Goal: Check status: Check status

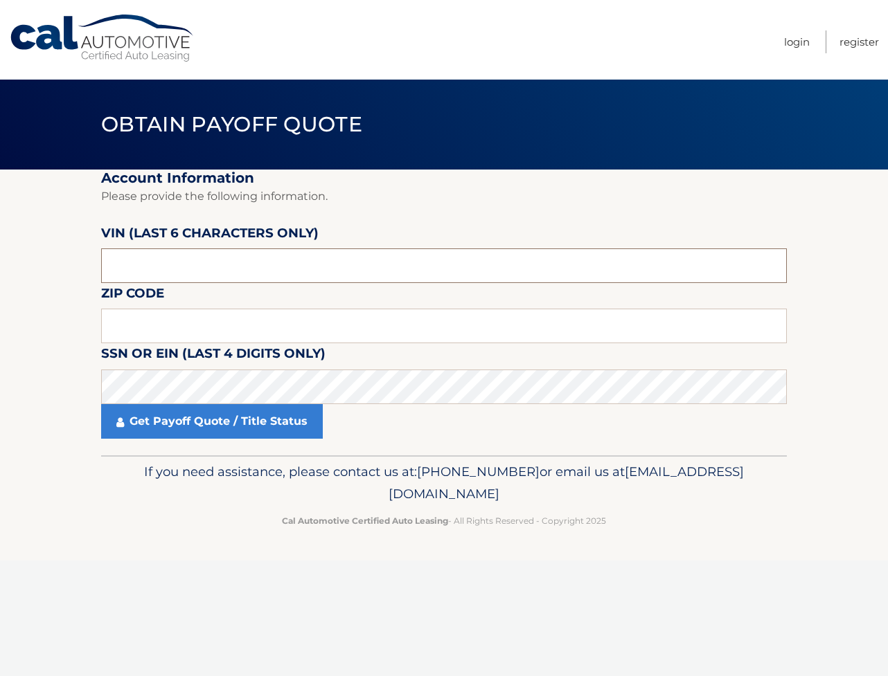
click at [180, 280] on input "text" at bounding box center [443, 266] width 685 height 35
type input "277588"
click at [186, 341] on input "text" at bounding box center [443, 326] width 685 height 35
type input "11756"
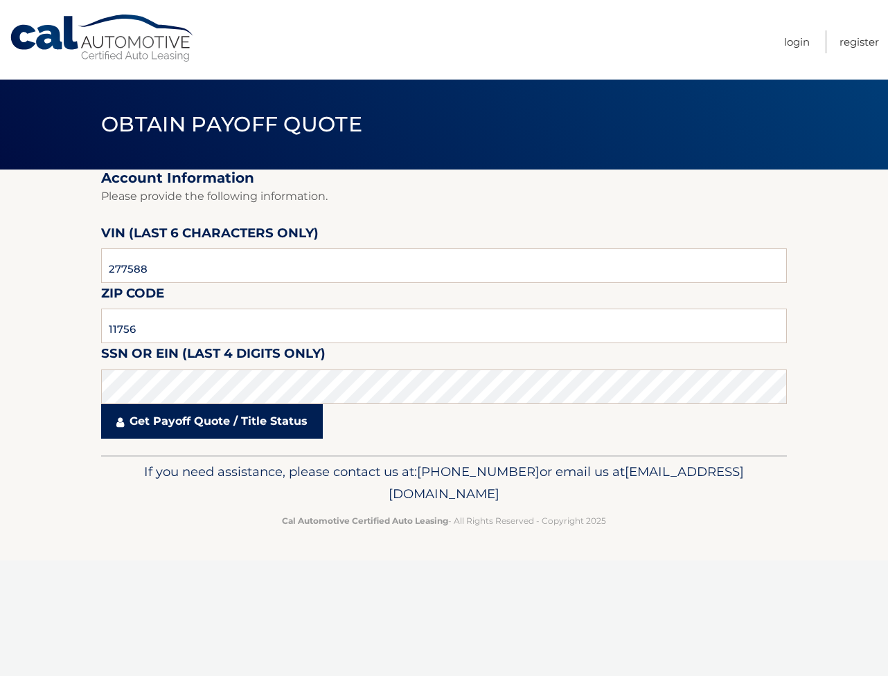
click at [177, 439] on link "Get Payoff Quote / Title Status" at bounding box center [212, 421] width 222 height 35
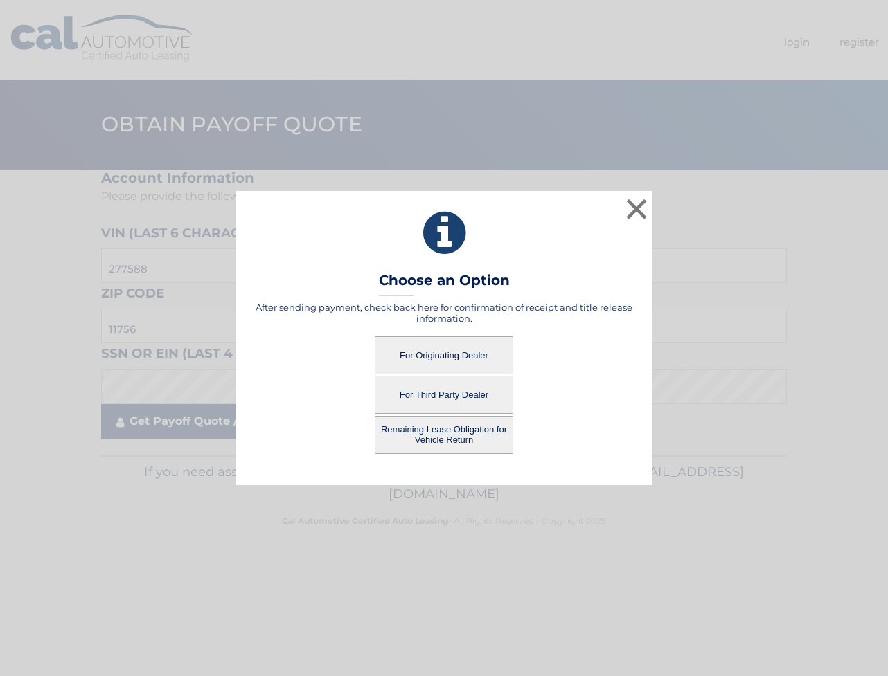
click at [179, 455] on div "× Choose an Option After sending payment, check back here for confirmation of r…" at bounding box center [444, 338] width 876 height 294
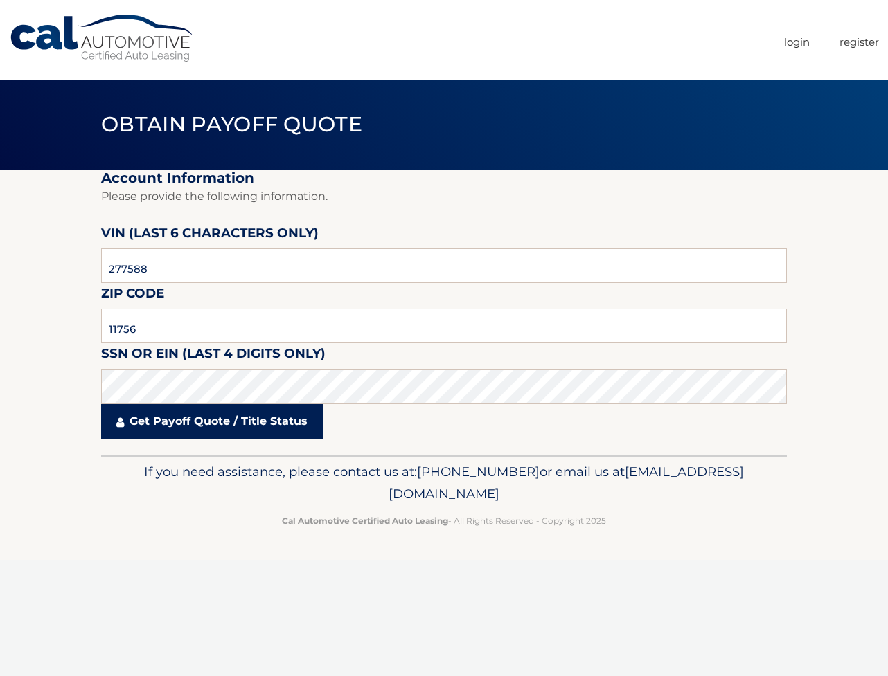
click at [232, 439] on link "Get Payoff Quote / Title Status" at bounding box center [212, 421] width 222 height 35
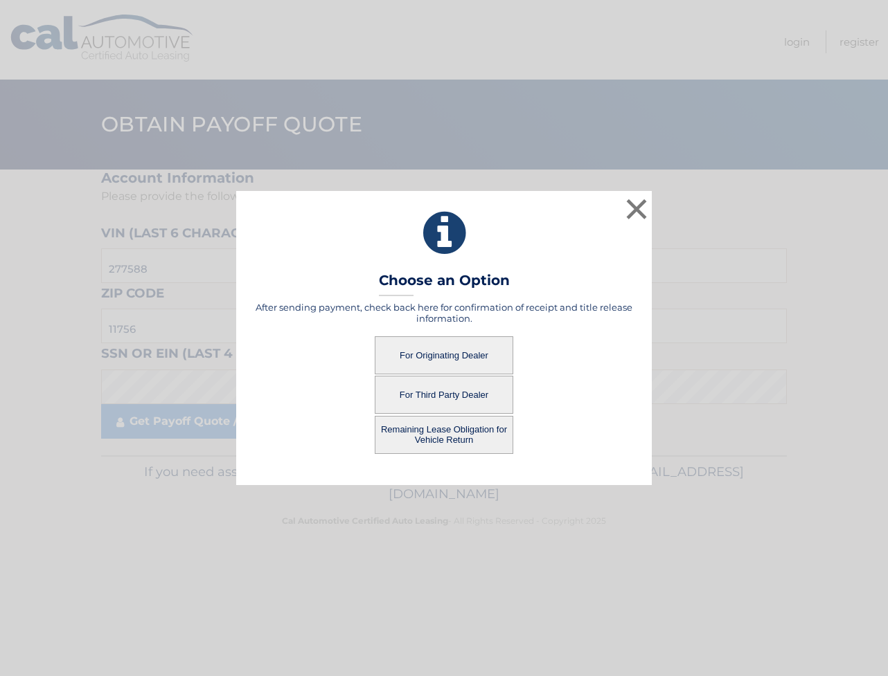
click at [463, 361] on button "For Originating Dealer" at bounding box center [444, 355] width 138 height 38
click at [469, 354] on button "For Originating Dealer" at bounding box center [444, 355] width 138 height 38
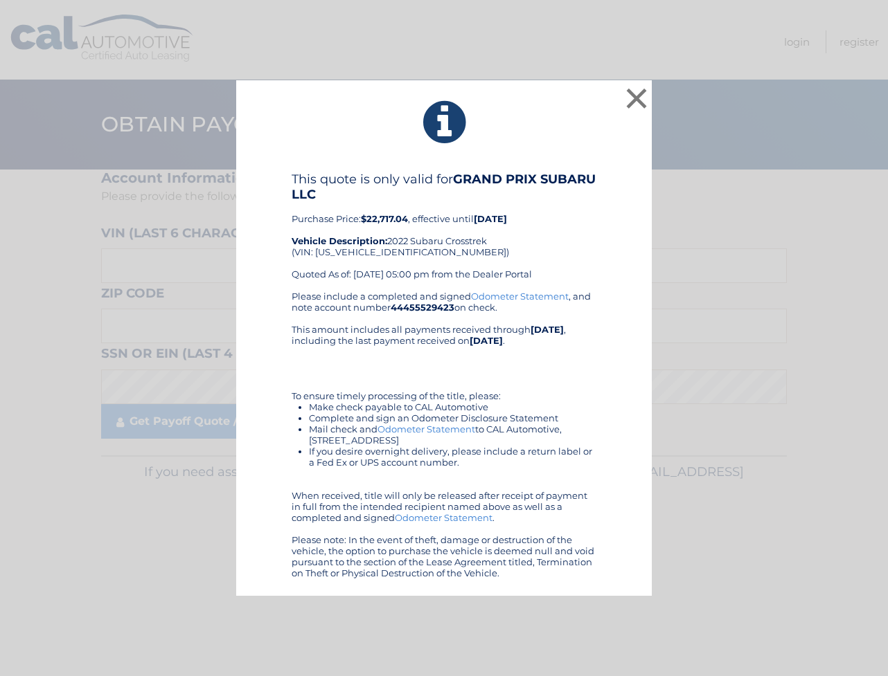
click at [761, 379] on div "× This quote is only valid for GRAND PRIX SUBARU LLC Purchase Price: $22,717.04…" at bounding box center [444, 338] width 876 height 516
